Goal: Task Accomplishment & Management: Manage account settings

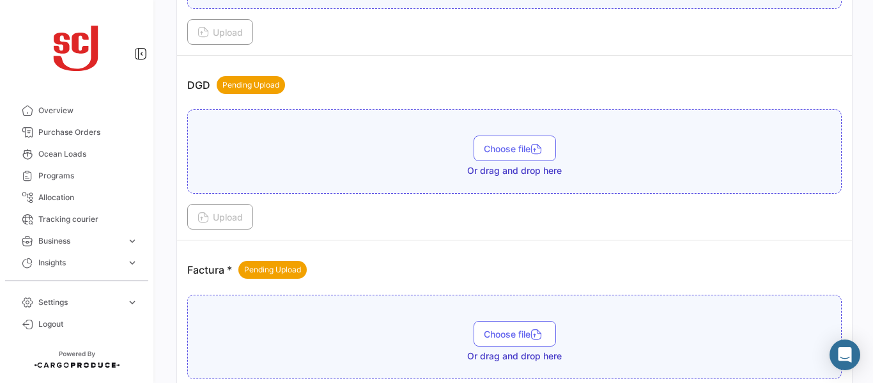
scroll to position [775, 0]
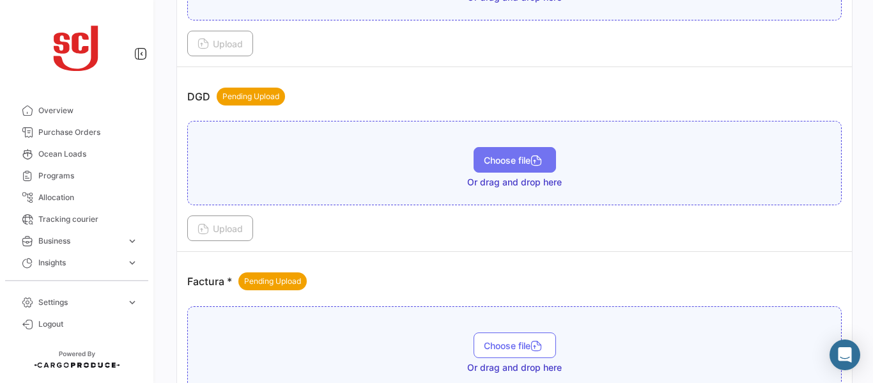
click at [496, 150] on button "Choose file" at bounding box center [514, 160] width 82 height 26
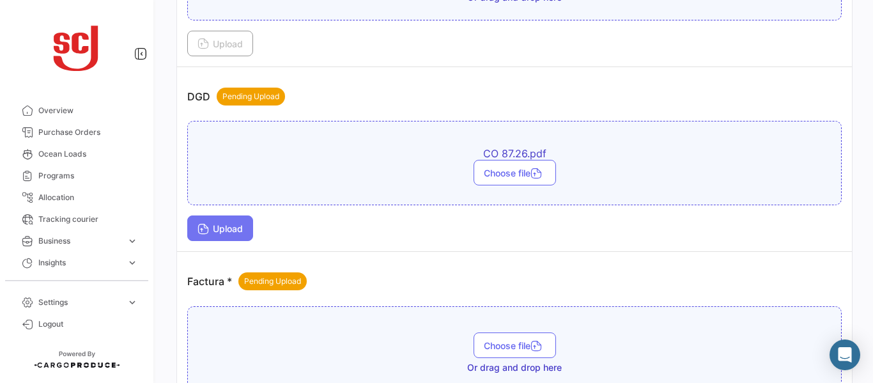
click at [215, 220] on button "Upload" at bounding box center [220, 228] width 66 height 26
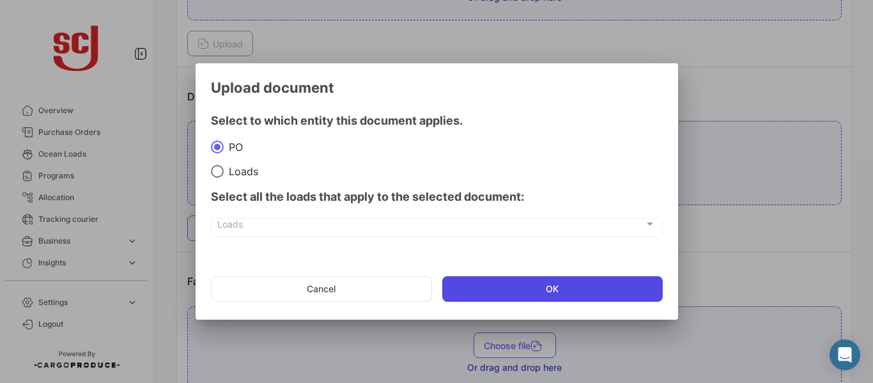
click at [516, 287] on button "OK" at bounding box center [552, 289] width 220 height 26
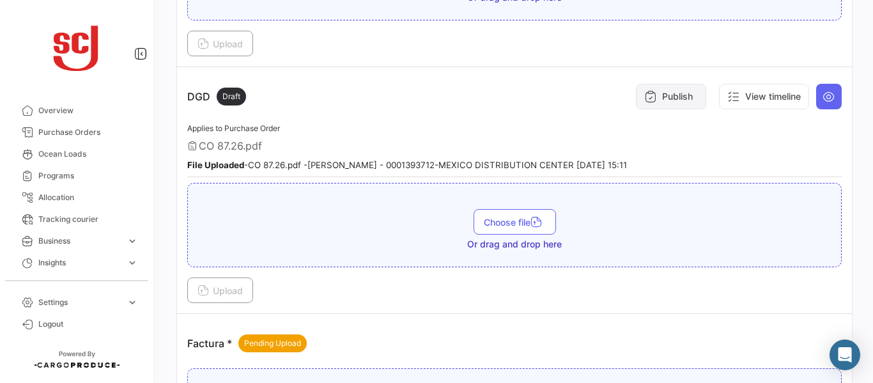
click at [679, 96] on button "Publish" at bounding box center [671, 97] width 70 height 26
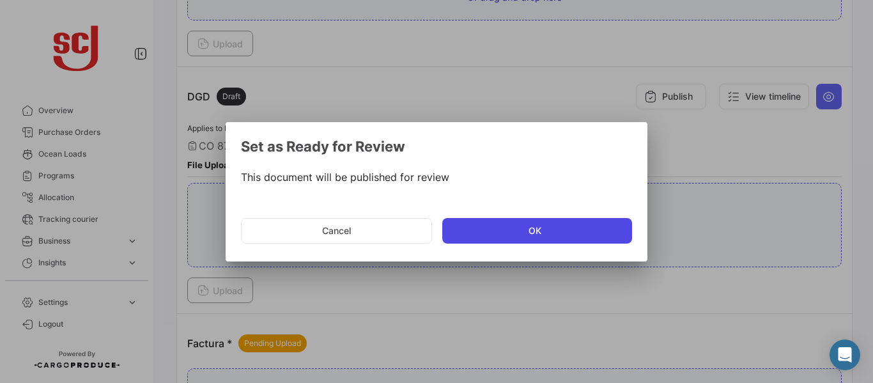
click at [499, 236] on button "OK" at bounding box center [537, 231] width 190 height 26
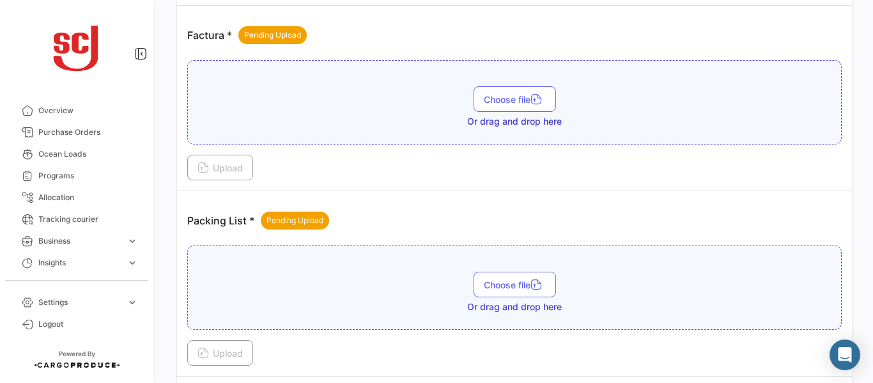
scroll to position [991, 0]
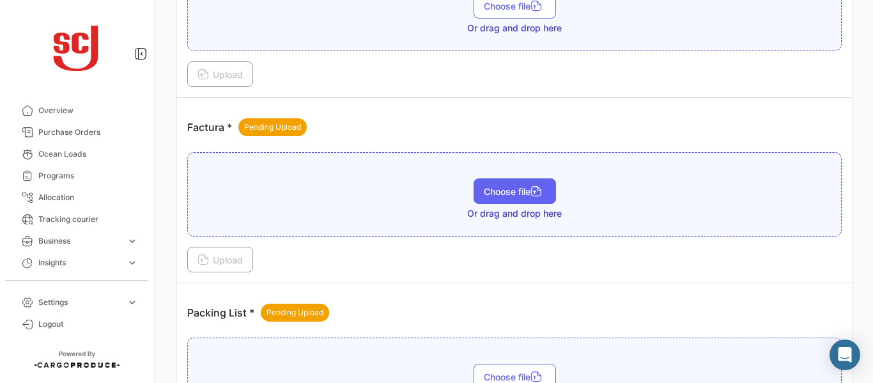
click at [535, 194] on icon "button" at bounding box center [535, 192] width 11 height 11
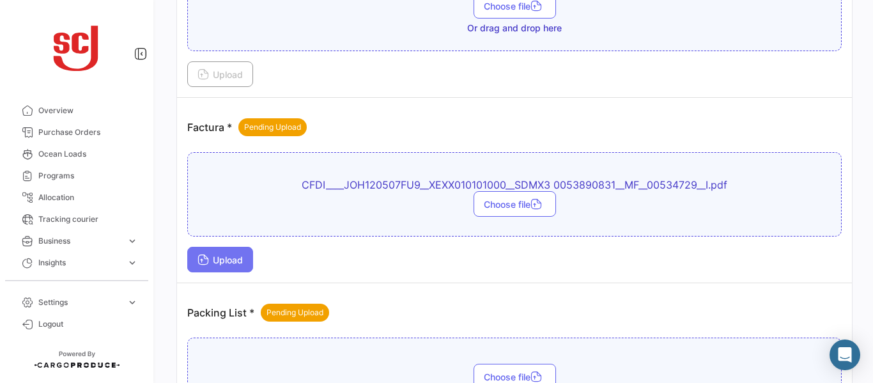
click at [203, 268] on button "Upload" at bounding box center [220, 260] width 66 height 26
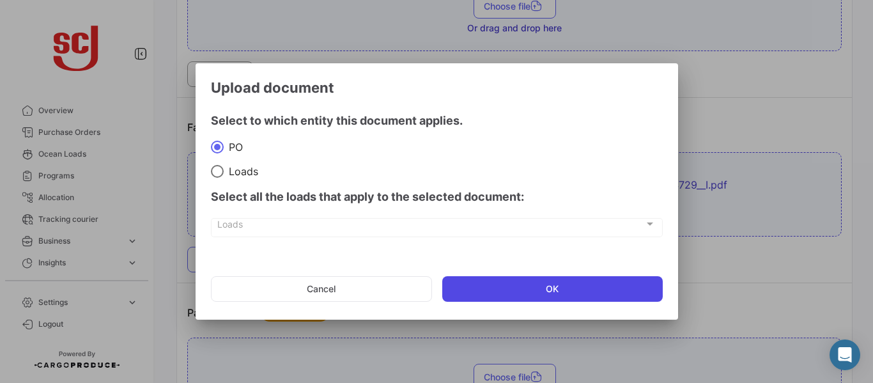
click at [514, 298] on button "OK" at bounding box center [552, 289] width 220 height 26
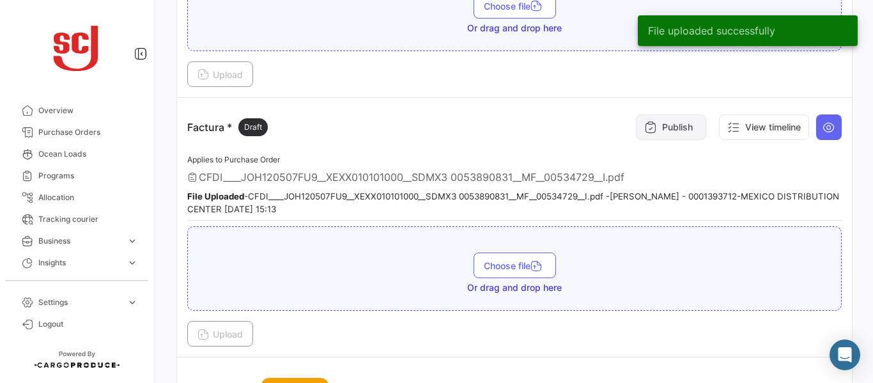
click at [673, 120] on button "Publish" at bounding box center [671, 127] width 70 height 26
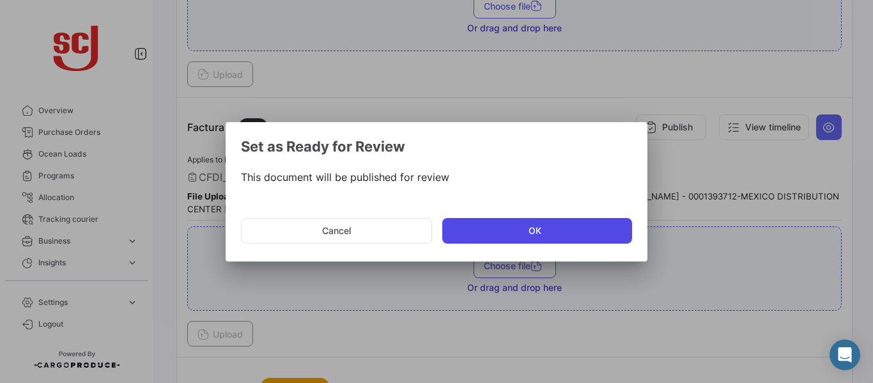
click at [527, 230] on button "OK" at bounding box center [537, 231] width 190 height 26
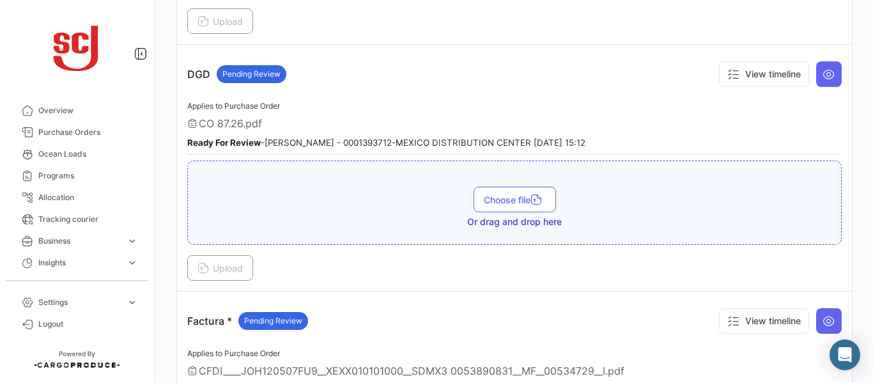
scroll to position [790, 0]
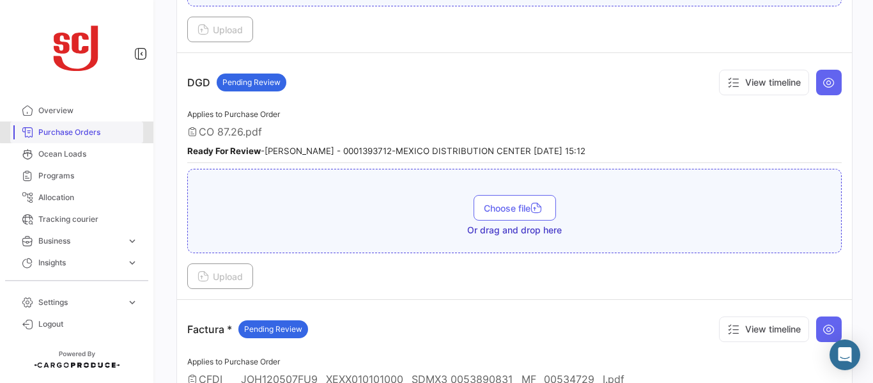
click at [106, 130] on span "Purchase Orders" at bounding box center [88, 131] width 100 height 11
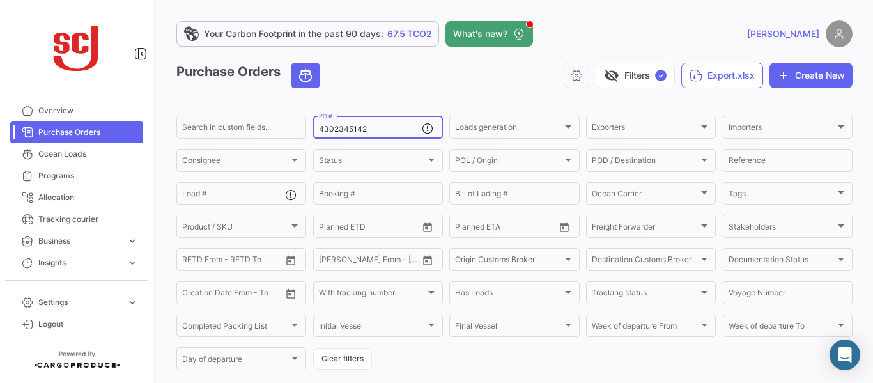
click at [372, 127] on input "4302345142" at bounding box center [370, 129] width 103 height 9
type input "4302345140"
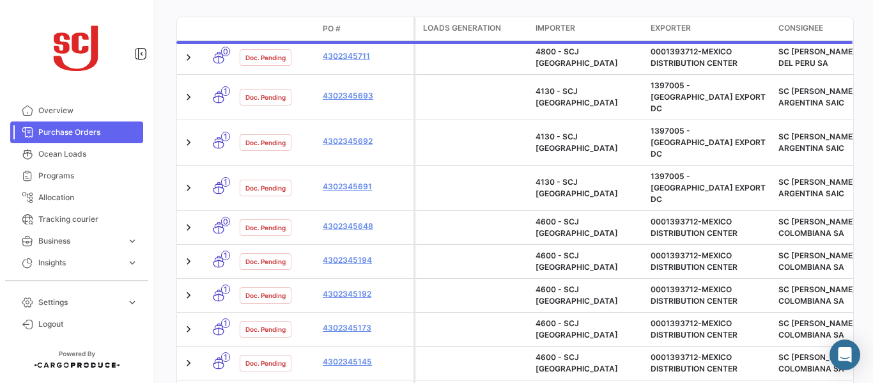
scroll to position [134, 0]
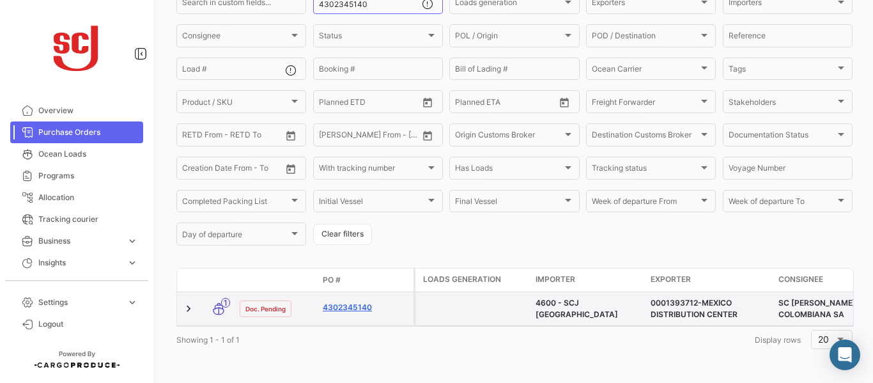
click at [356, 302] on link "4302345140" at bounding box center [366, 307] width 86 height 11
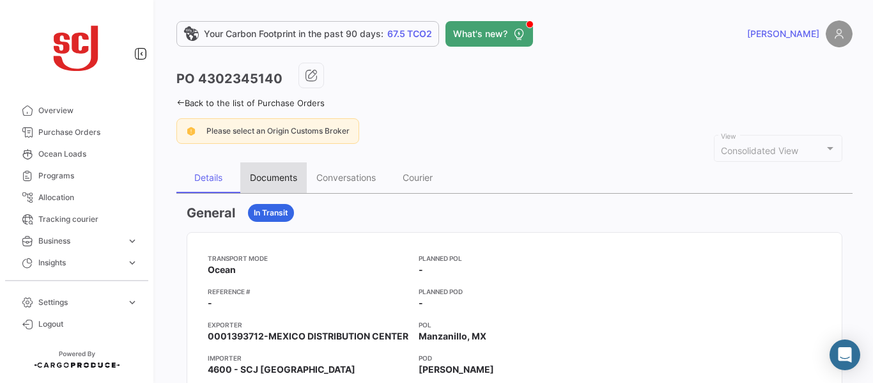
click at [263, 171] on div "Documents" at bounding box center [273, 177] width 66 height 31
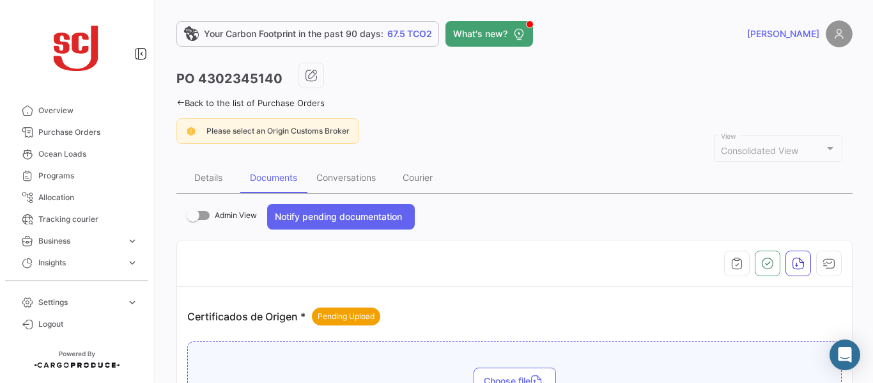
drag, startPoint x: 864, startPoint y: 57, endPoint x: 871, endPoint y: 198, distance: 141.3
click at [871, 198] on div "Your Carbon Footprint in the past 90 days: 67.5 TCO2 What's new? [PERSON_NAME] …" at bounding box center [514, 191] width 717 height 383
click at [811, 105] on div "Back to the list of Purchase Orders" at bounding box center [514, 101] width 676 height 13
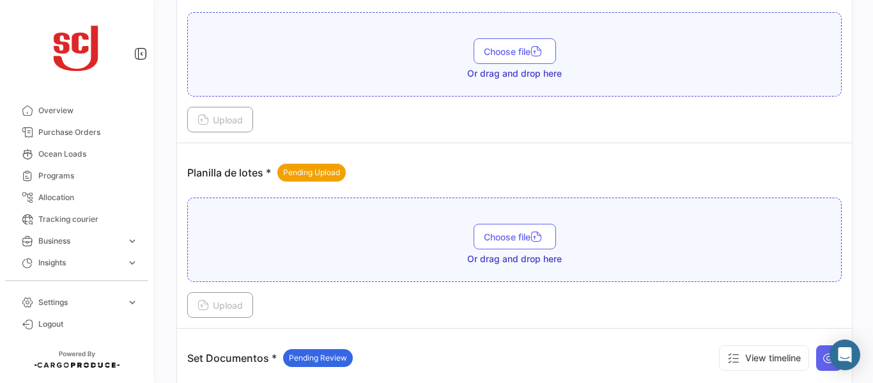
scroll to position [1378, 0]
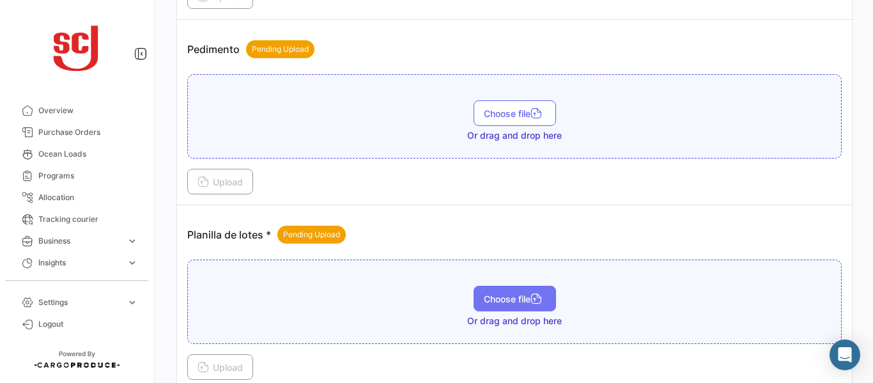
click at [501, 298] on span "Choose file" at bounding box center [515, 298] width 62 height 11
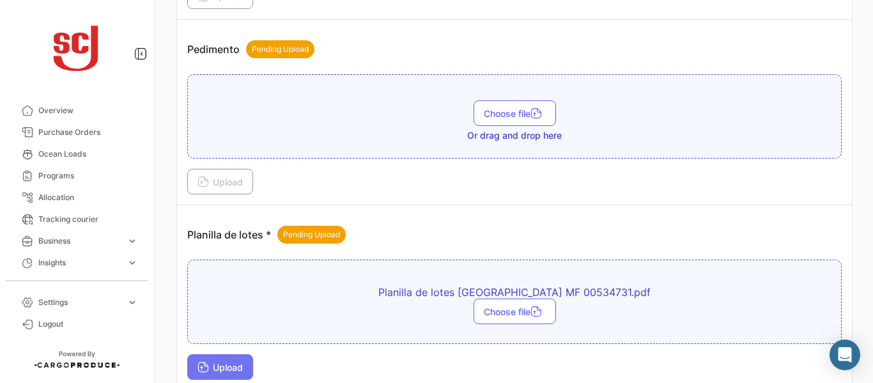
click at [223, 360] on button "Upload" at bounding box center [220, 367] width 66 height 26
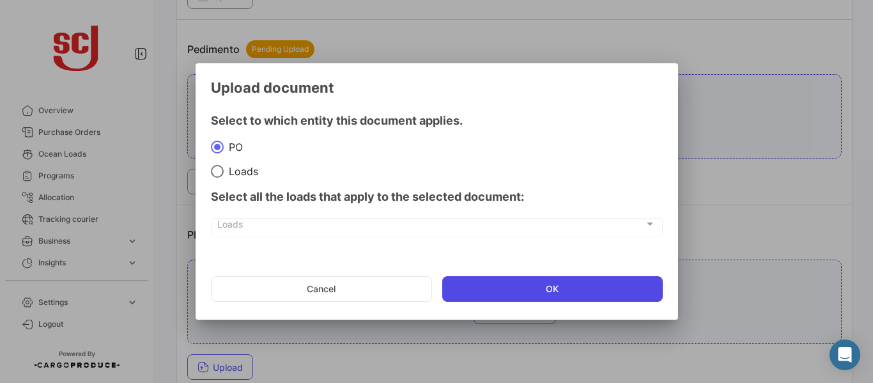
click at [499, 292] on button "OK" at bounding box center [552, 289] width 220 height 26
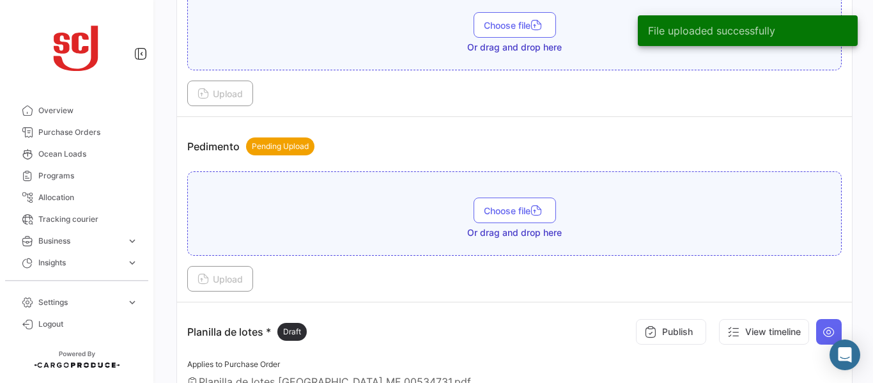
scroll to position [1288, 0]
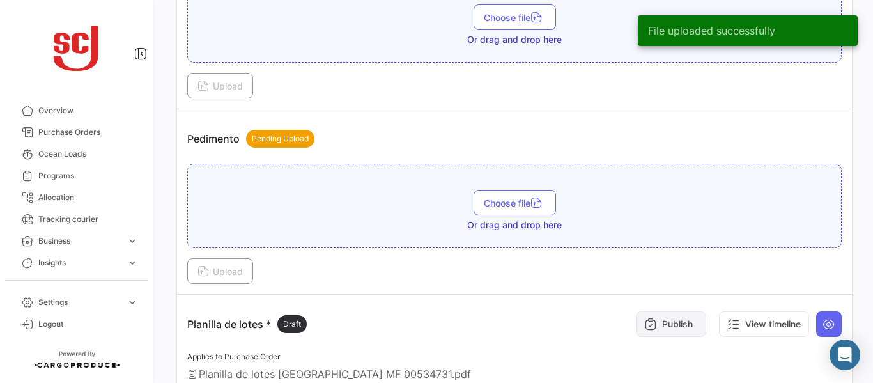
click at [678, 319] on button "Publish" at bounding box center [671, 324] width 70 height 26
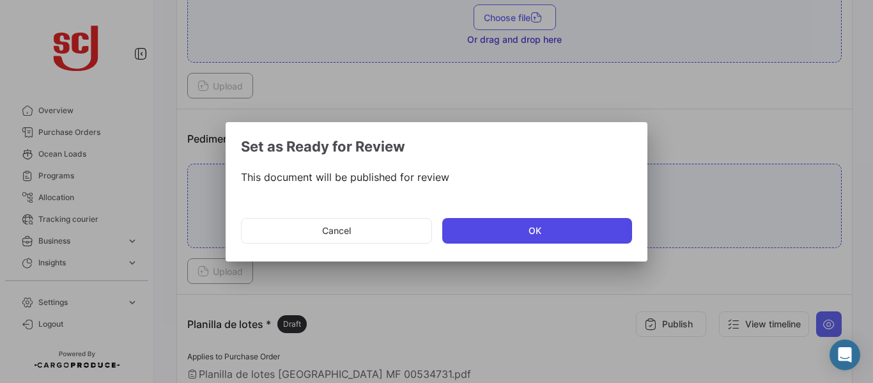
click at [475, 235] on button "OK" at bounding box center [537, 231] width 190 height 26
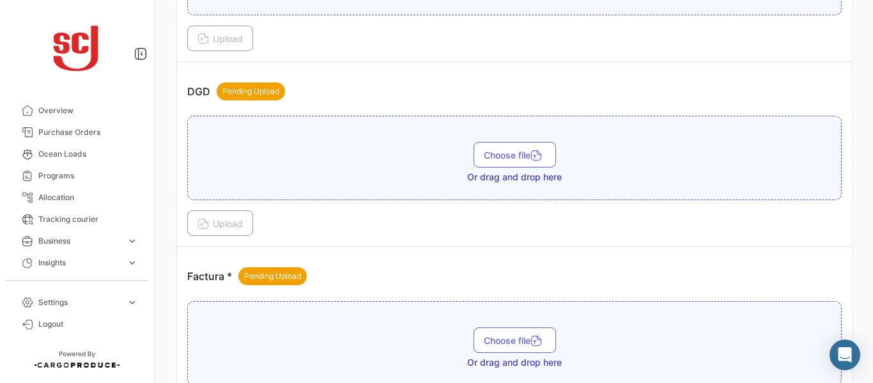
scroll to position [773, 0]
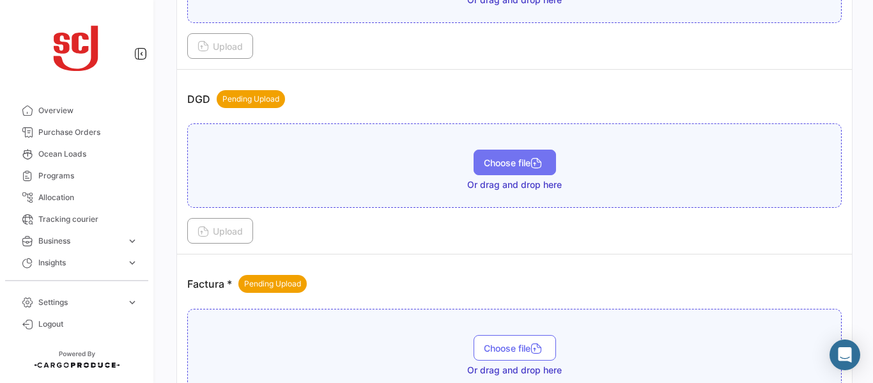
click at [497, 160] on span "Choose file" at bounding box center [515, 162] width 62 height 11
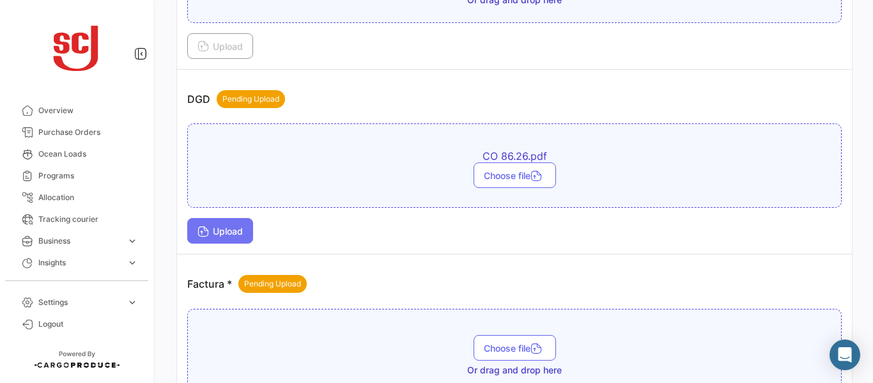
click at [205, 229] on icon at bounding box center [202, 232] width 11 height 11
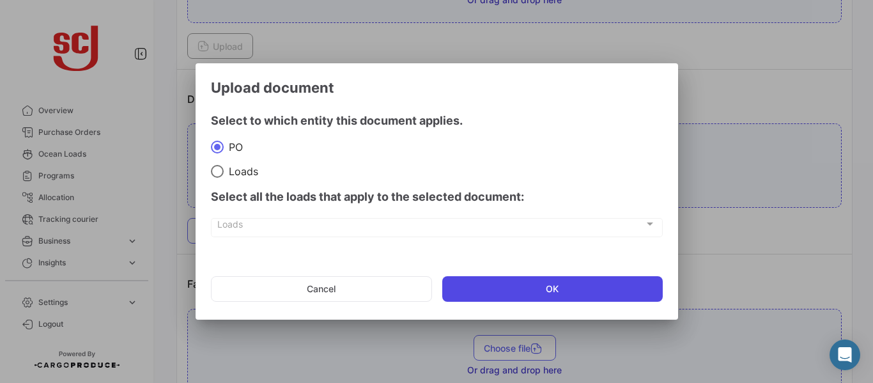
click at [503, 286] on button "OK" at bounding box center [552, 289] width 220 height 26
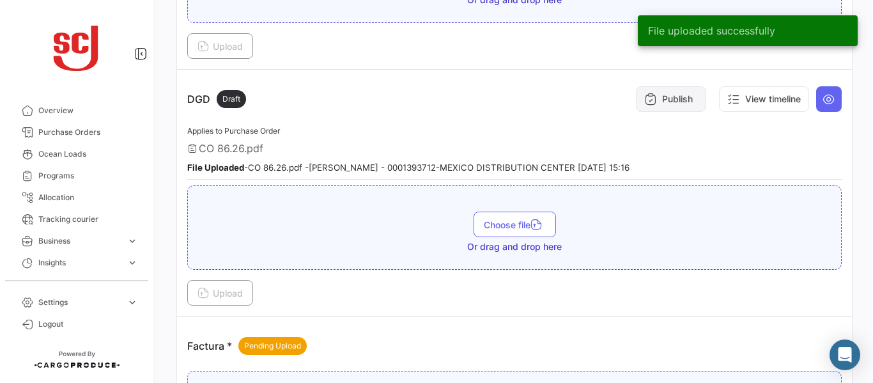
click at [694, 98] on button "Publish" at bounding box center [671, 99] width 70 height 26
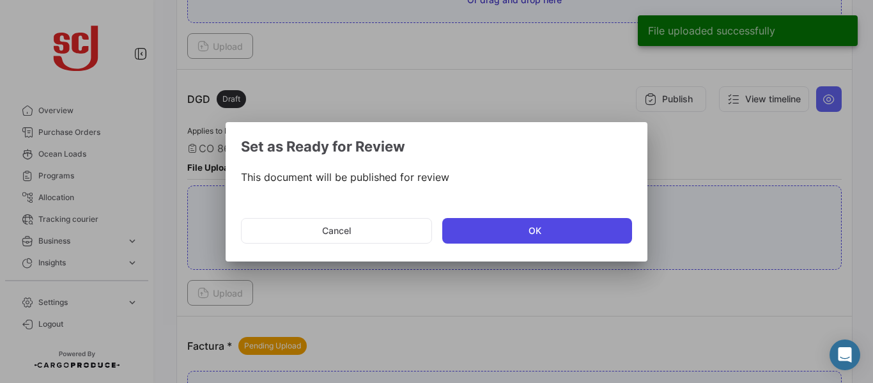
click at [500, 229] on button "OK" at bounding box center [537, 231] width 190 height 26
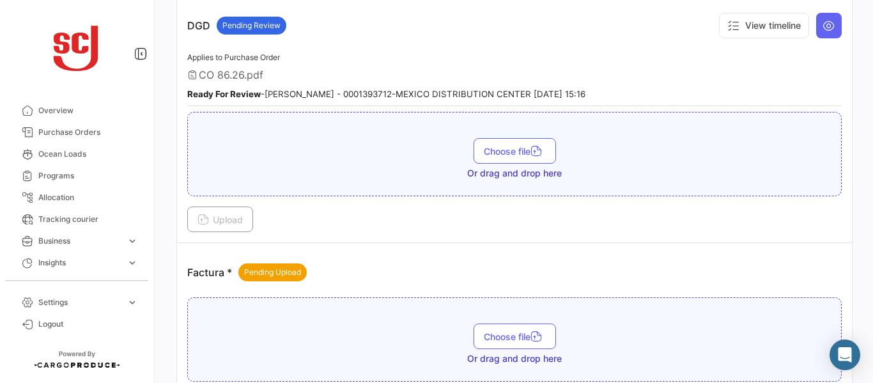
scroll to position [835, 0]
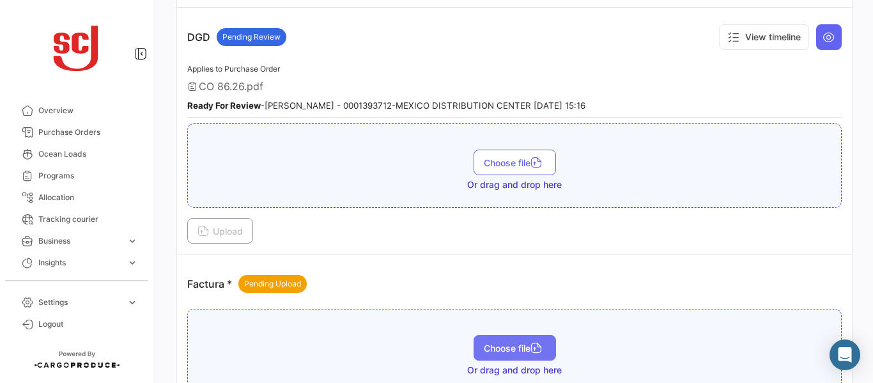
click at [477, 353] on button "Choose file" at bounding box center [514, 348] width 82 height 26
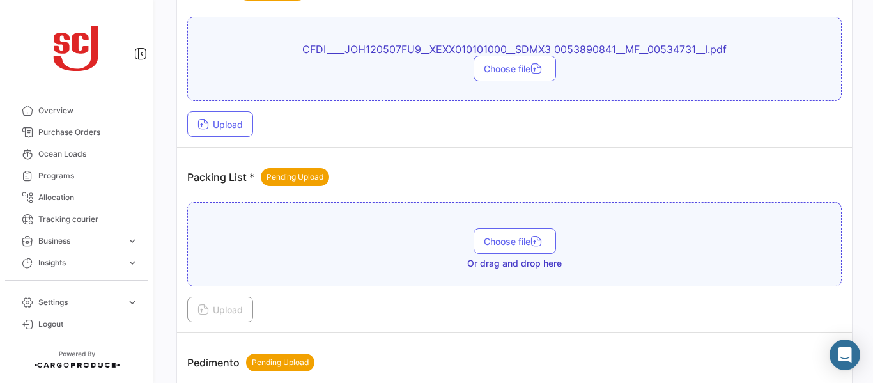
scroll to position [1131, 0]
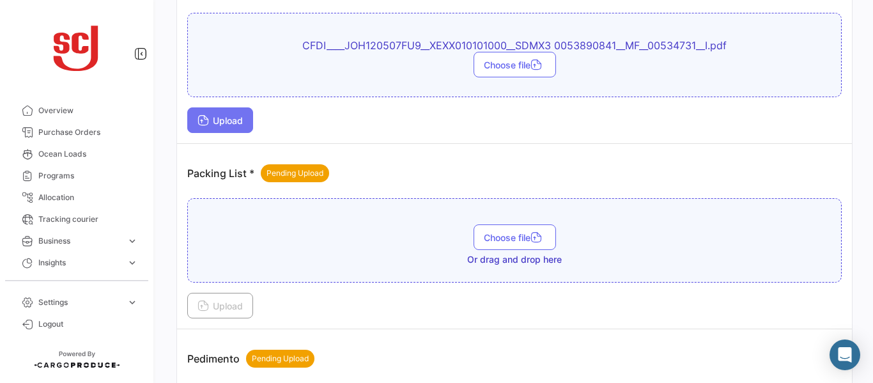
click at [227, 125] on span "Upload" at bounding box center [219, 120] width 45 height 11
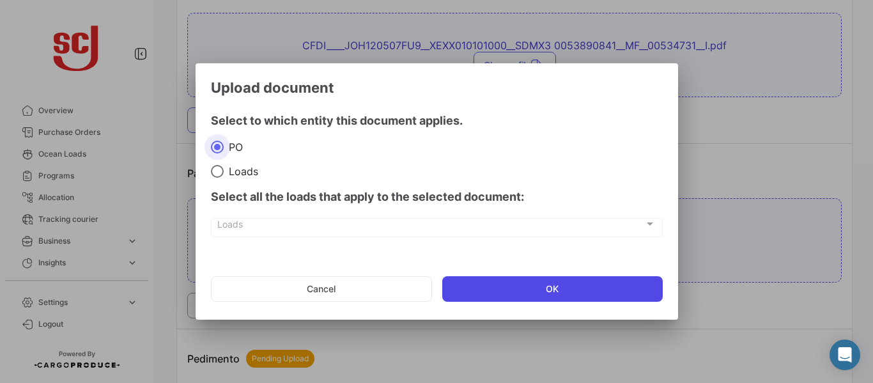
click at [472, 291] on button "OK" at bounding box center [552, 289] width 220 height 26
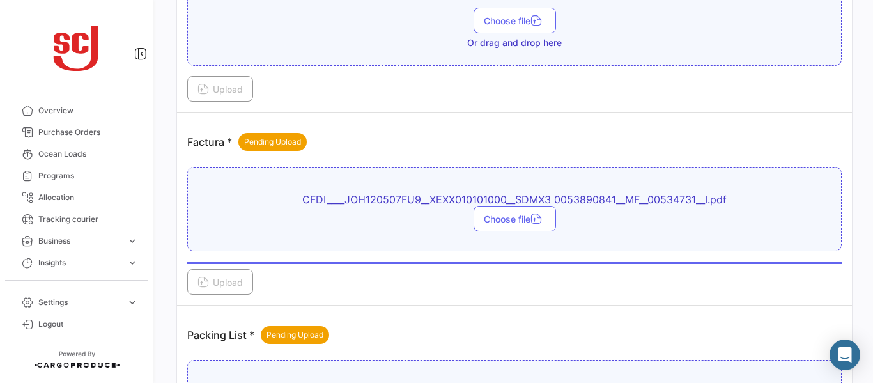
scroll to position [919, 0]
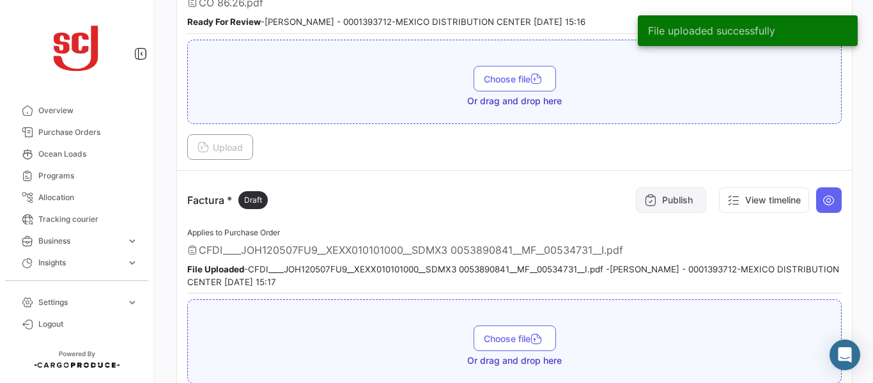
click at [661, 195] on button "Publish" at bounding box center [671, 200] width 70 height 26
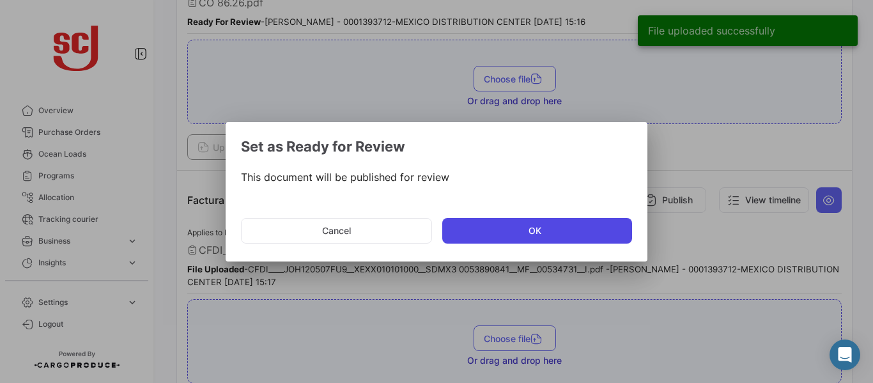
click at [528, 241] on button "OK" at bounding box center [537, 231] width 190 height 26
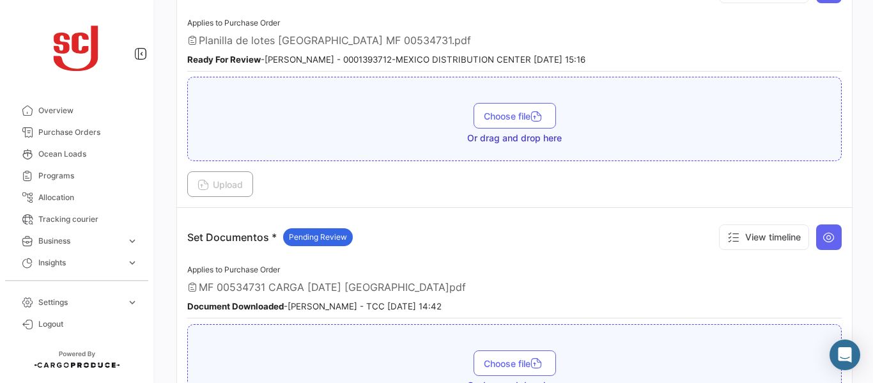
scroll to position [1852, 0]
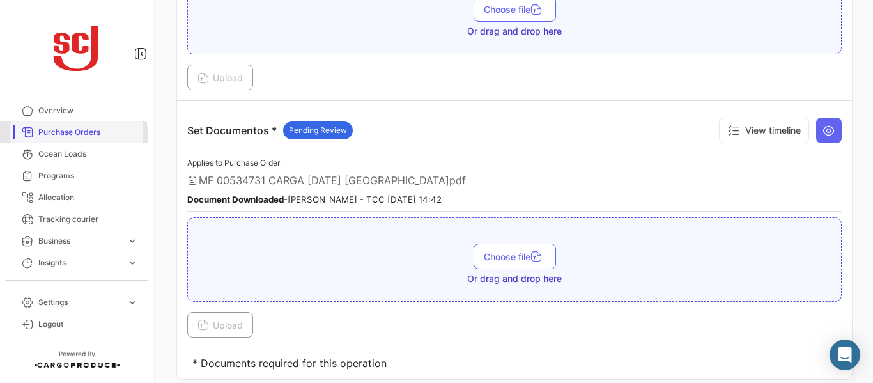
click at [43, 139] on link "Purchase Orders" at bounding box center [76, 132] width 133 height 22
